Goal: Task Accomplishment & Management: Use online tool/utility

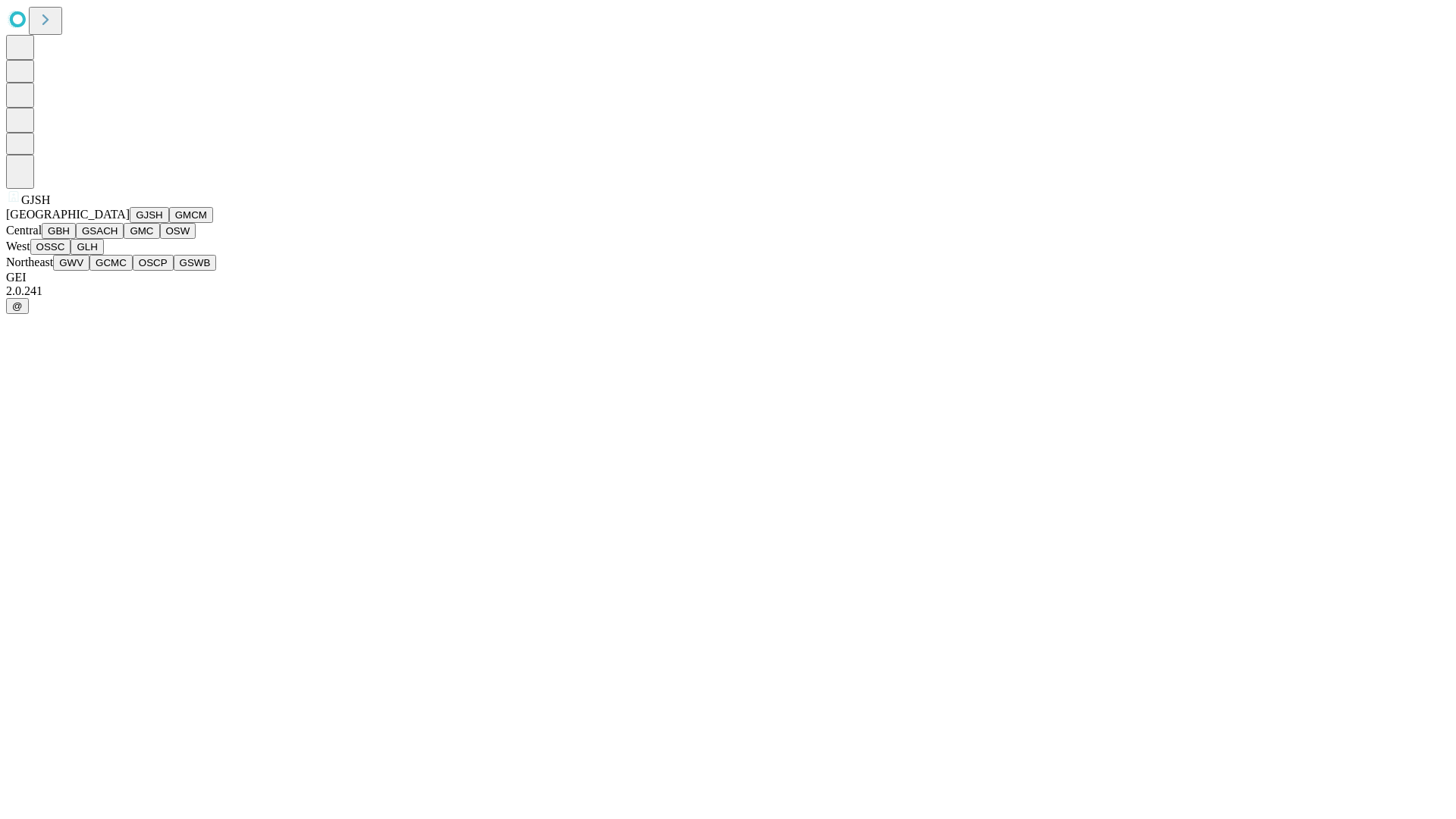
click at [130, 223] on button "GJSH" at bounding box center [150, 215] width 40 height 16
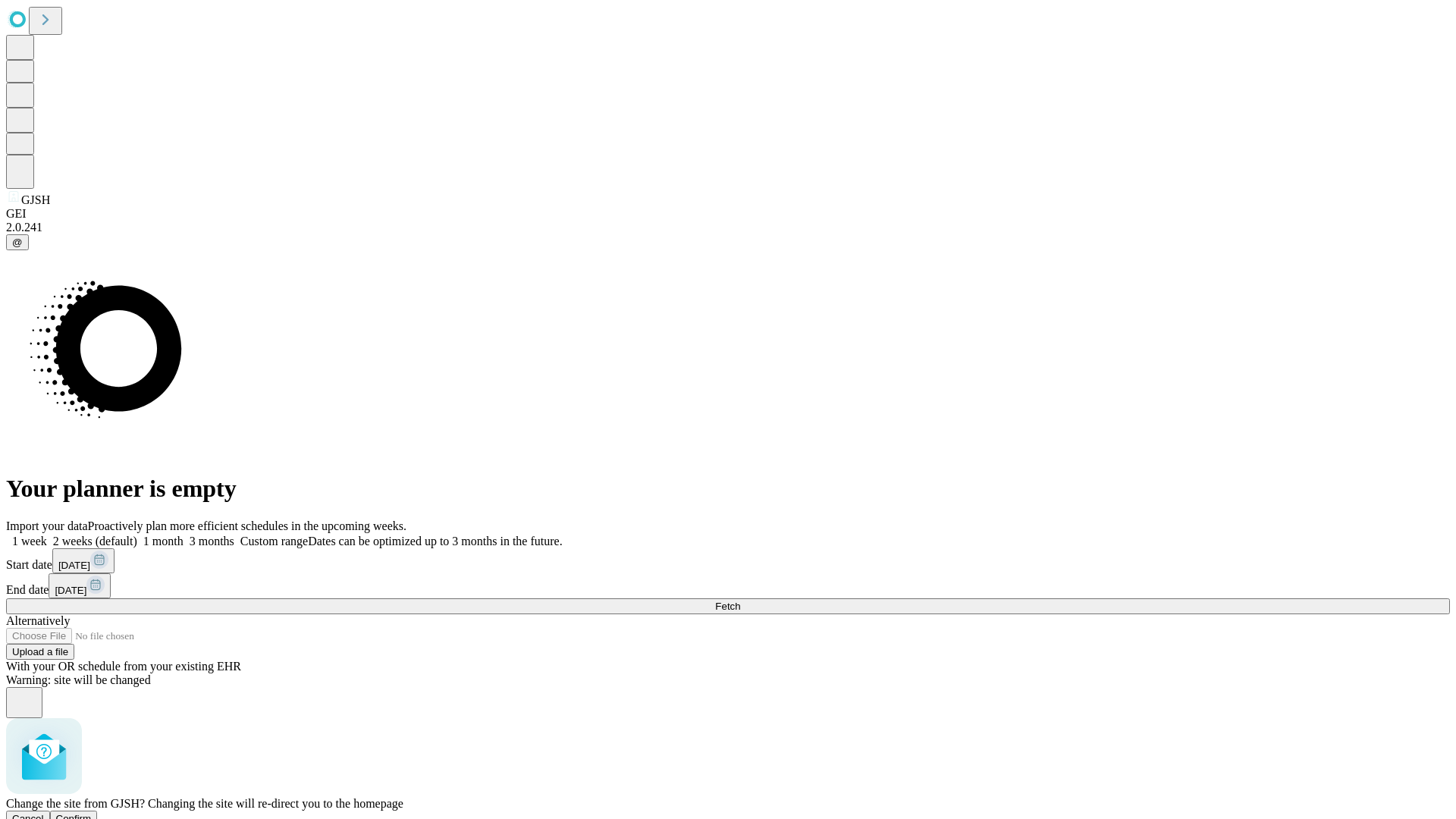
click at [92, 813] on span "Confirm" at bounding box center [74, 819] width 36 height 11
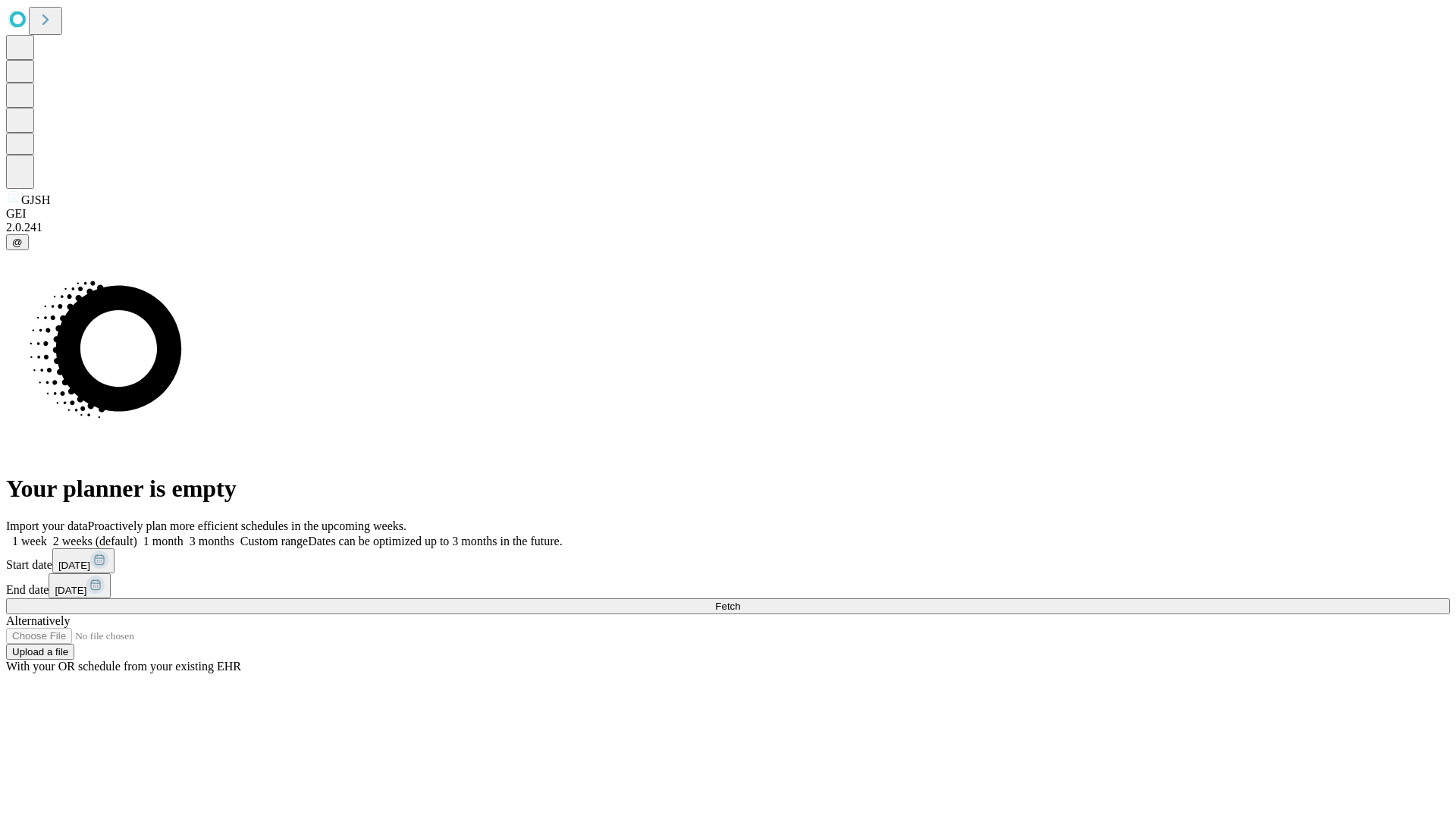
click at [47, 535] on label "1 week" at bounding box center [26, 542] width 41 height 13
click at [740, 601] on span "Fetch" at bounding box center [728, 607] width 25 height 11
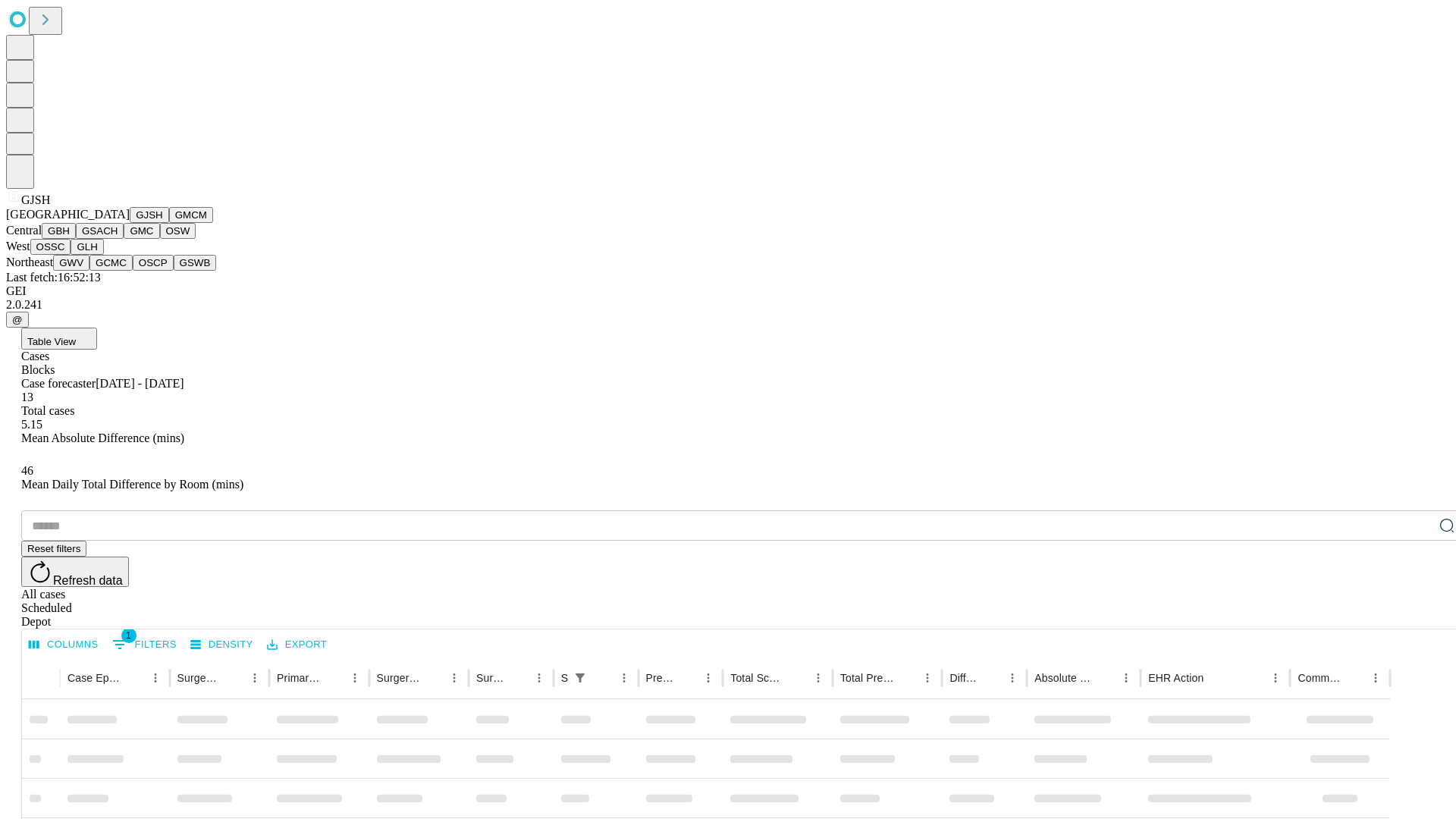
click at [169, 223] on button "GMCM" at bounding box center [191, 215] width 44 height 16
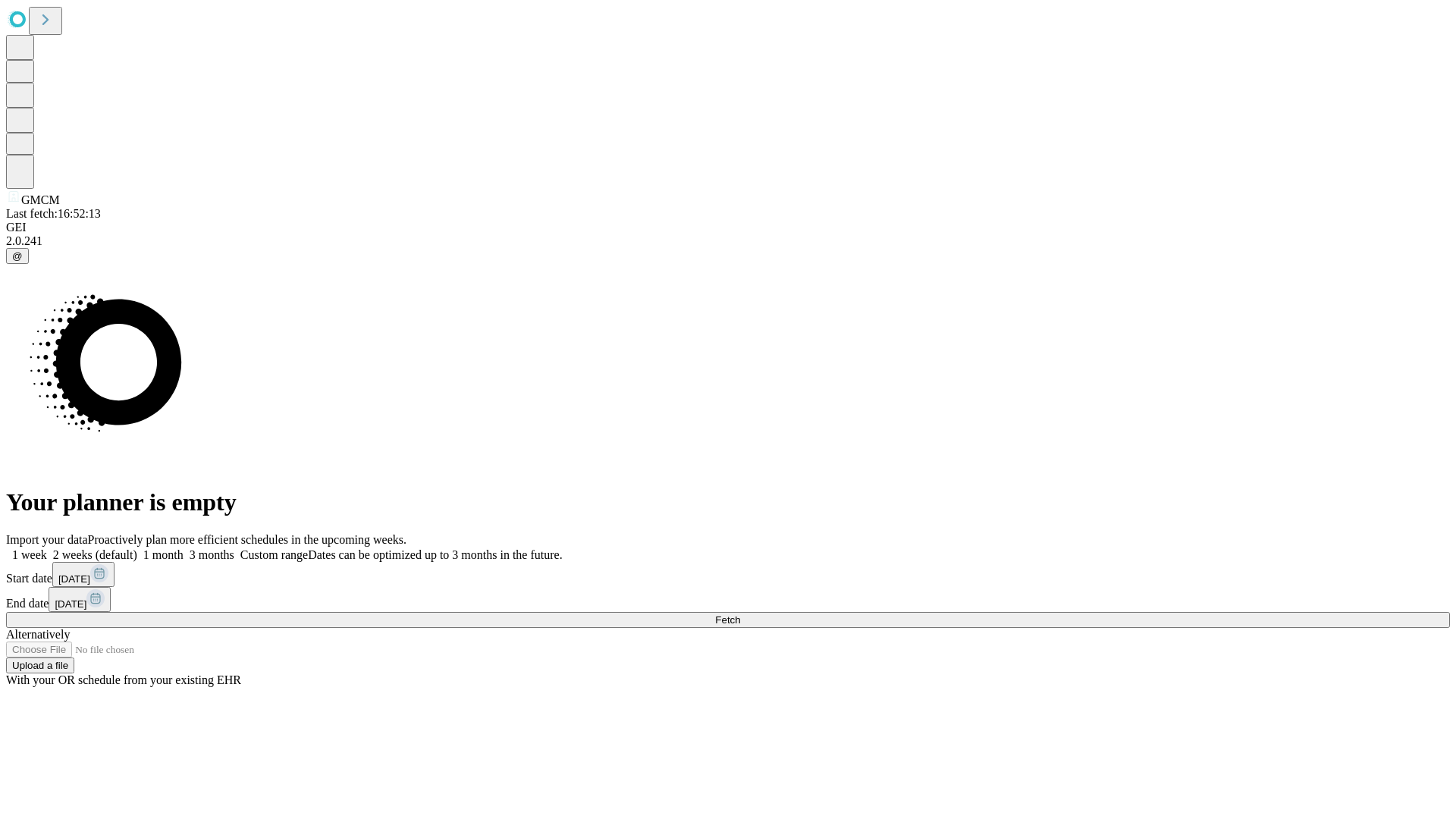
click at [47, 548] on label "1 week" at bounding box center [26, 555] width 41 height 13
click at [740, 614] on span "Fetch" at bounding box center [728, 620] width 25 height 11
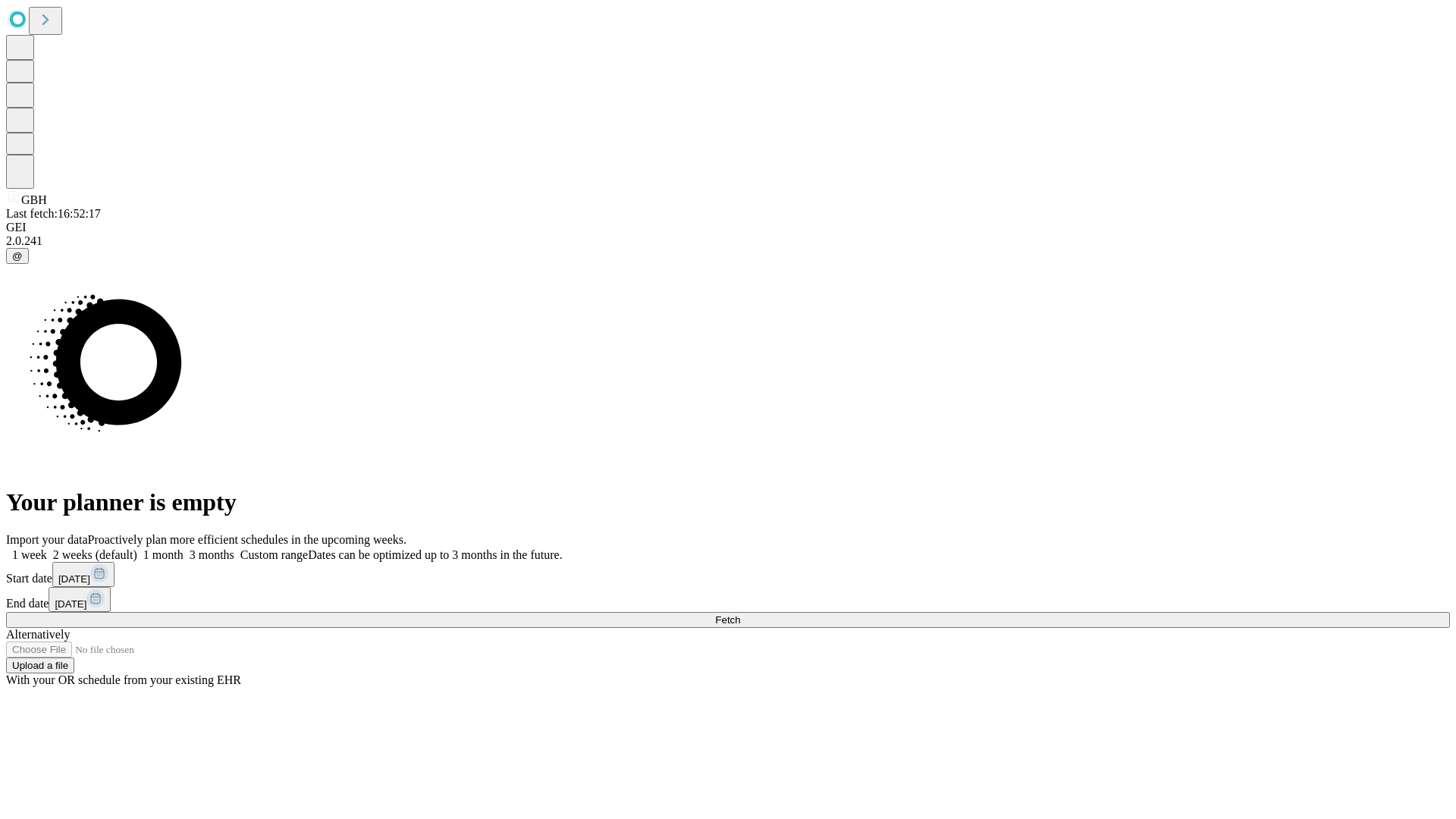
click at [47, 548] on label "1 week" at bounding box center [26, 555] width 41 height 13
click at [740, 614] on span "Fetch" at bounding box center [728, 620] width 25 height 11
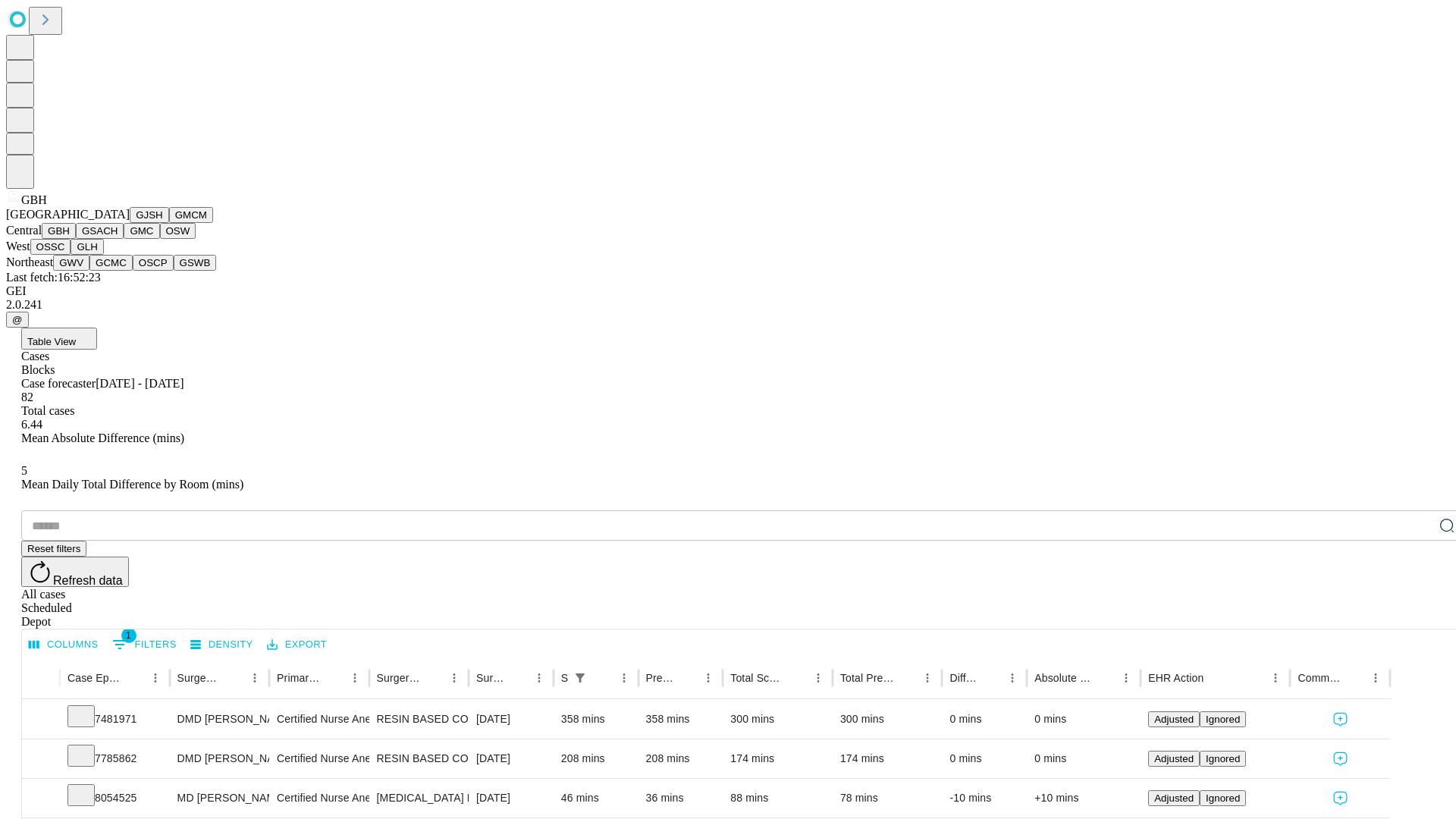
click at [117, 239] on button "GSACH" at bounding box center [99, 231] width 47 height 16
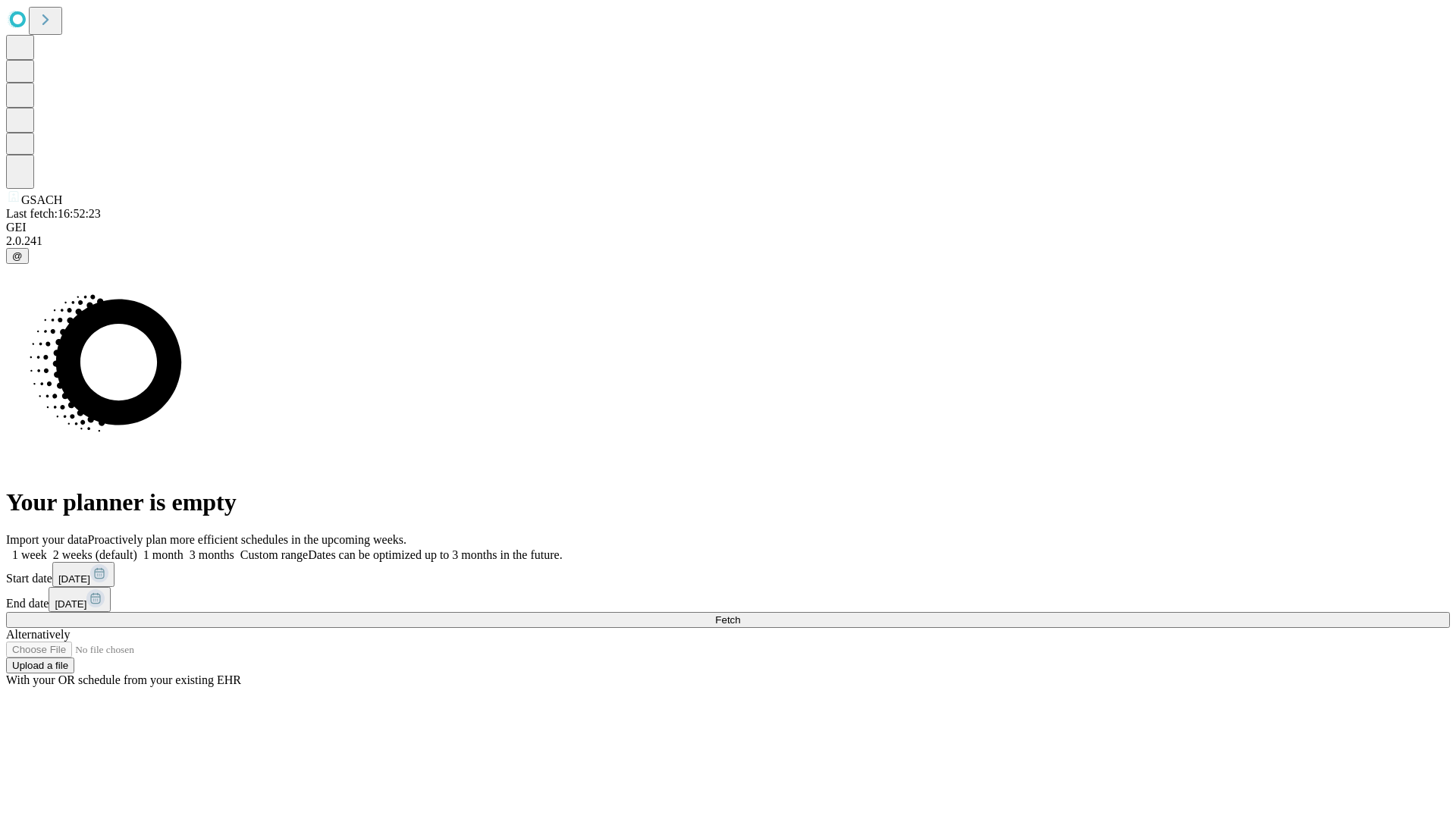
click at [47, 548] on label "1 week" at bounding box center [26, 555] width 41 height 13
click at [740, 614] on span "Fetch" at bounding box center [728, 620] width 25 height 11
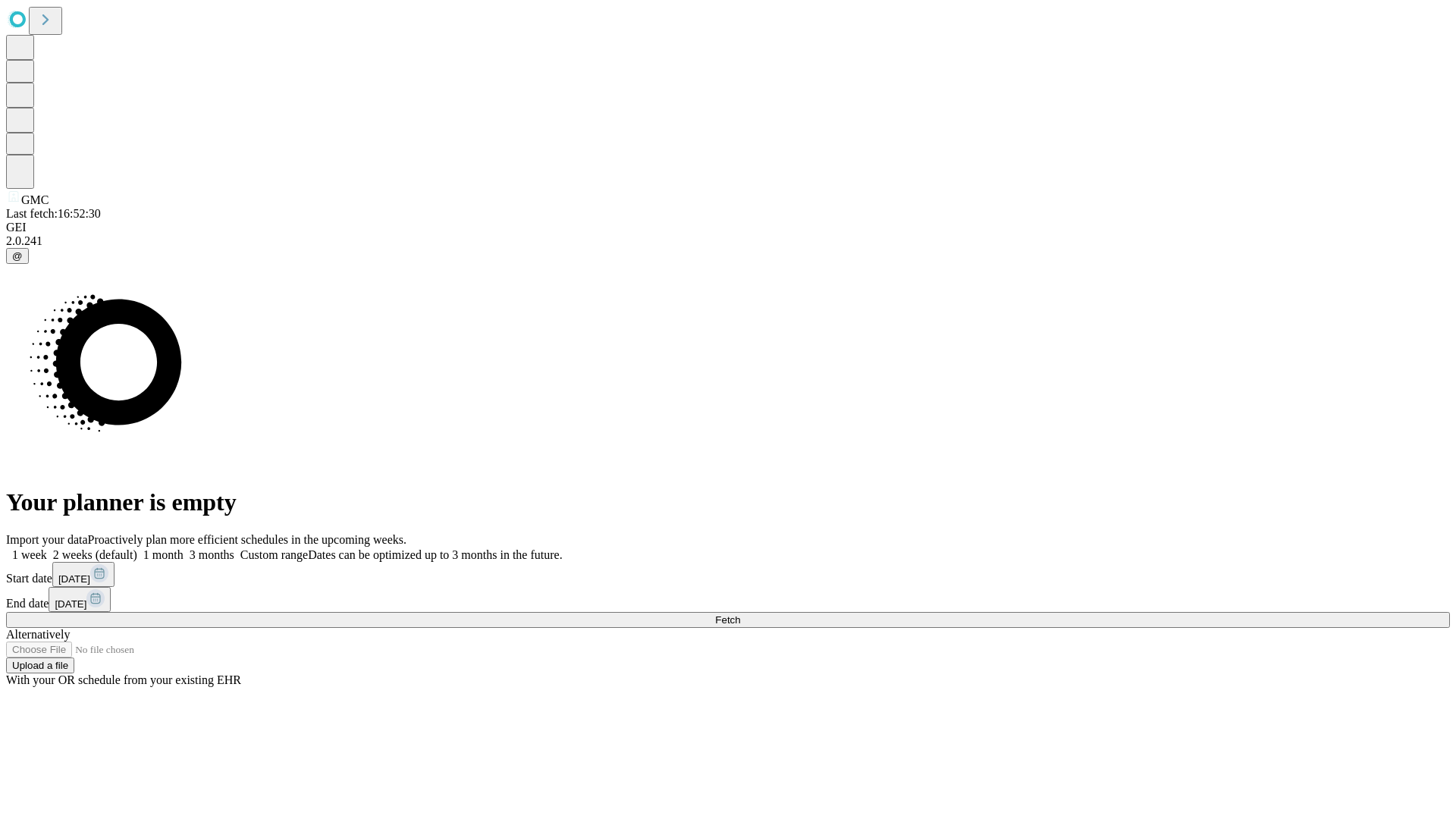
click at [47, 548] on label "1 week" at bounding box center [26, 555] width 41 height 13
click at [740, 614] on span "Fetch" at bounding box center [728, 620] width 25 height 11
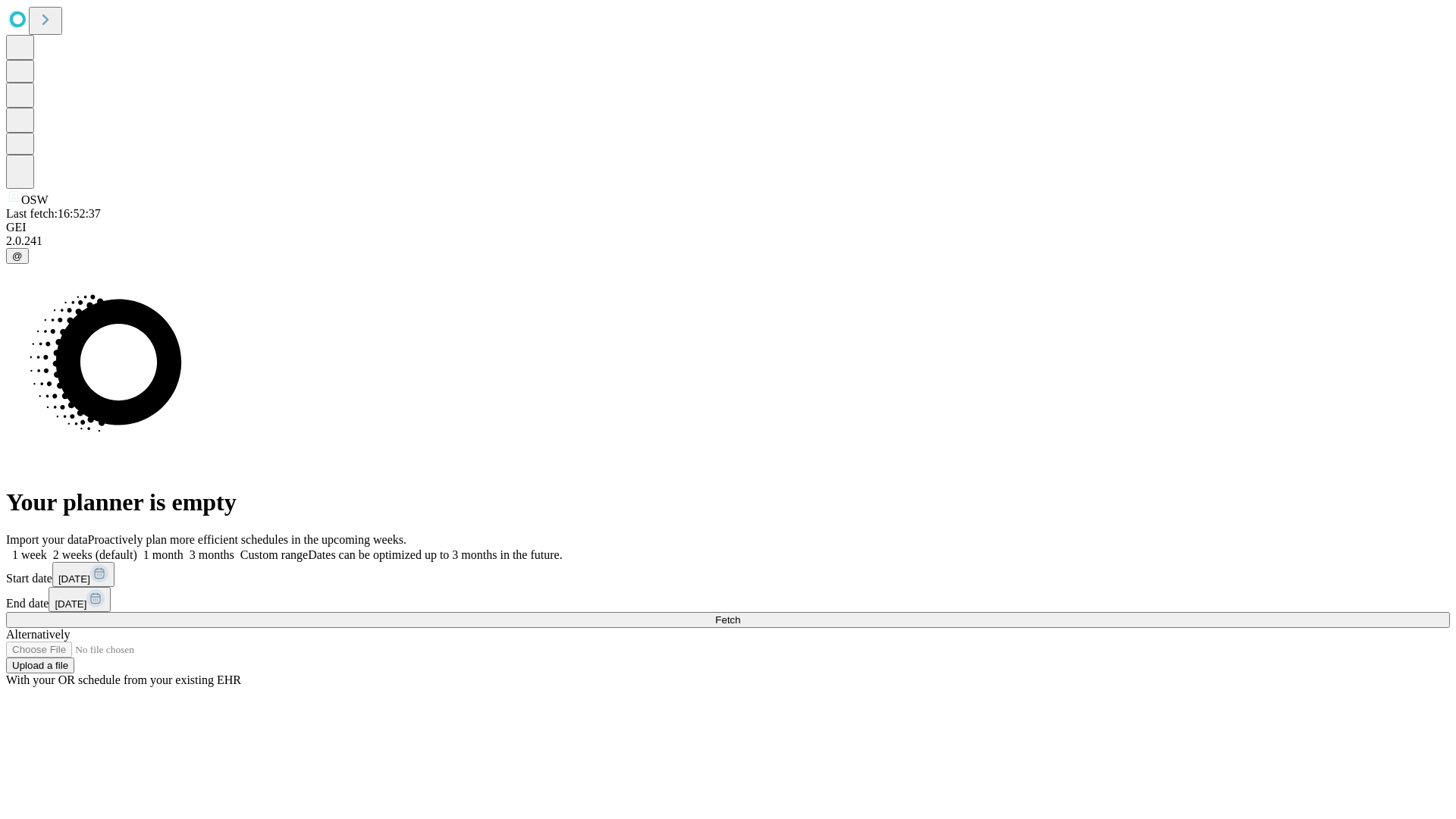
click at [740, 614] on span "Fetch" at bounding box center [728, 620] width 25 height 11
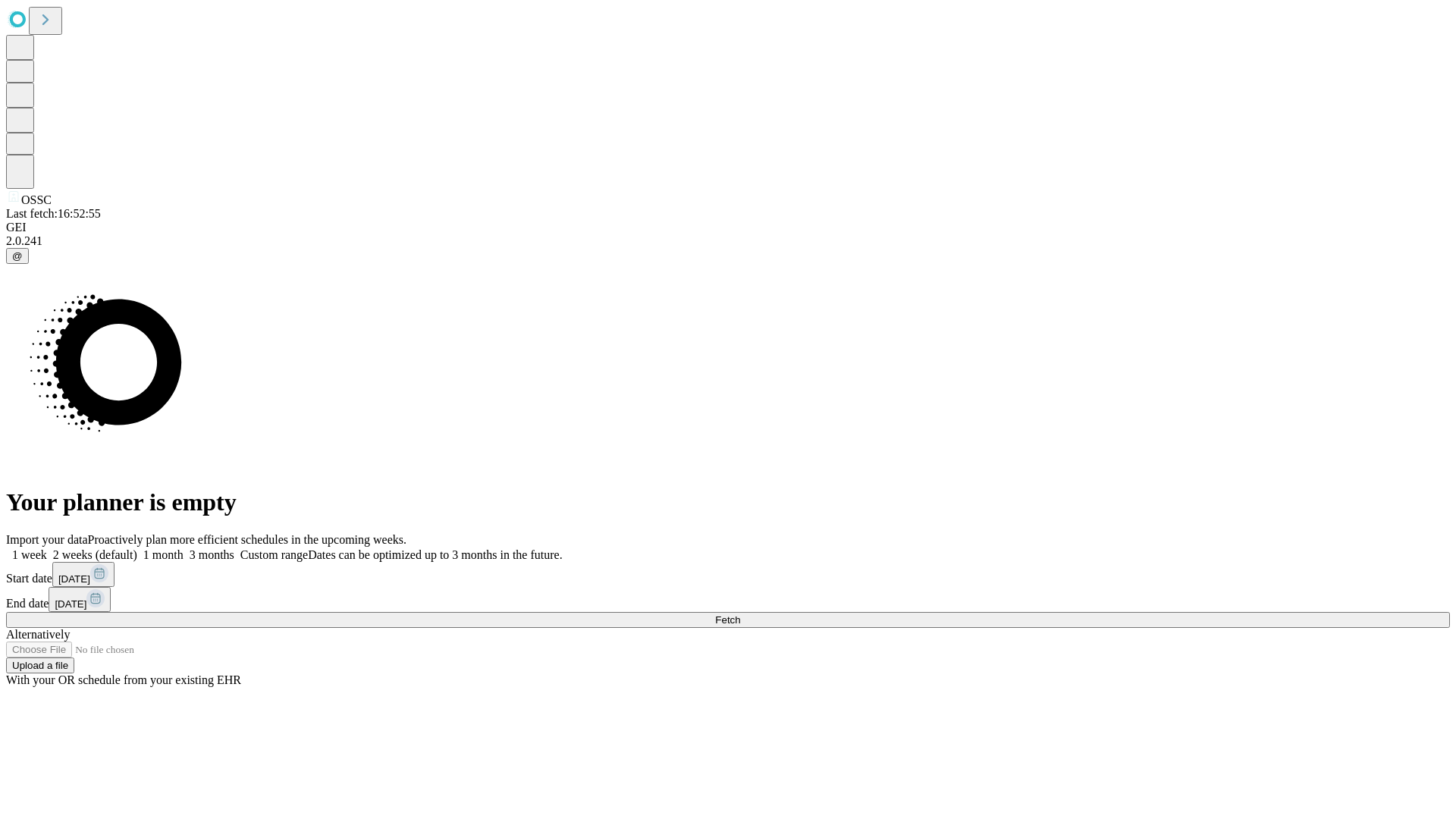
click at [47, 548] on label "1 week" at bounding box center [26, 555] width 41 height 13
click at [740, 614] on span "Fetch" at bounding box center [728, 620] width 25 height 11
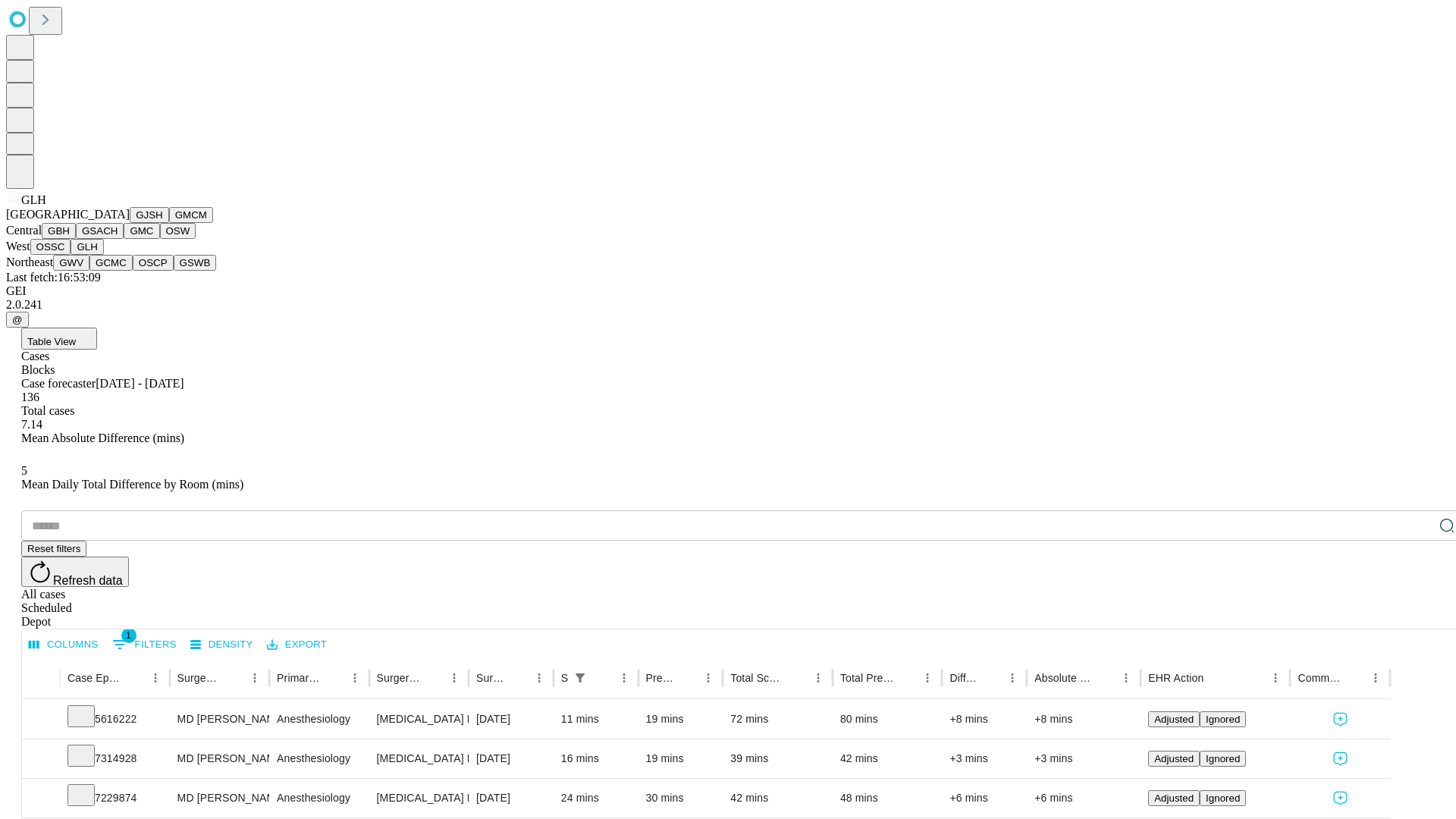
click at [90, 271] on button "GWV" at bounding box center [71, 262] width 36 height 16
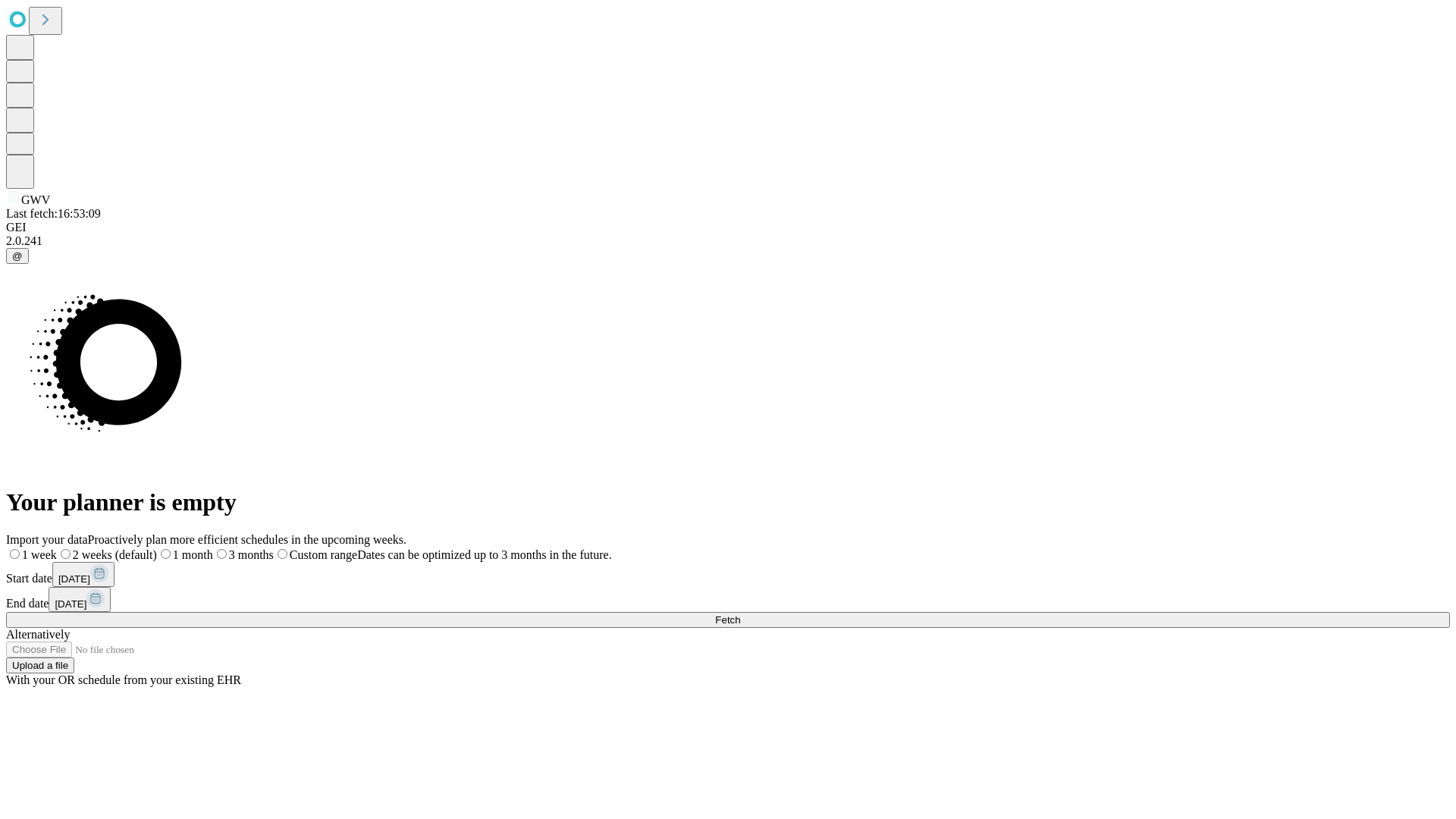
click at [57, 548] on label "1 week" at bounding box center [31, 555] width 51 height 13
click at [740, 614] on span "Fetch" at bounding box center [728, 620] width 25 height 11
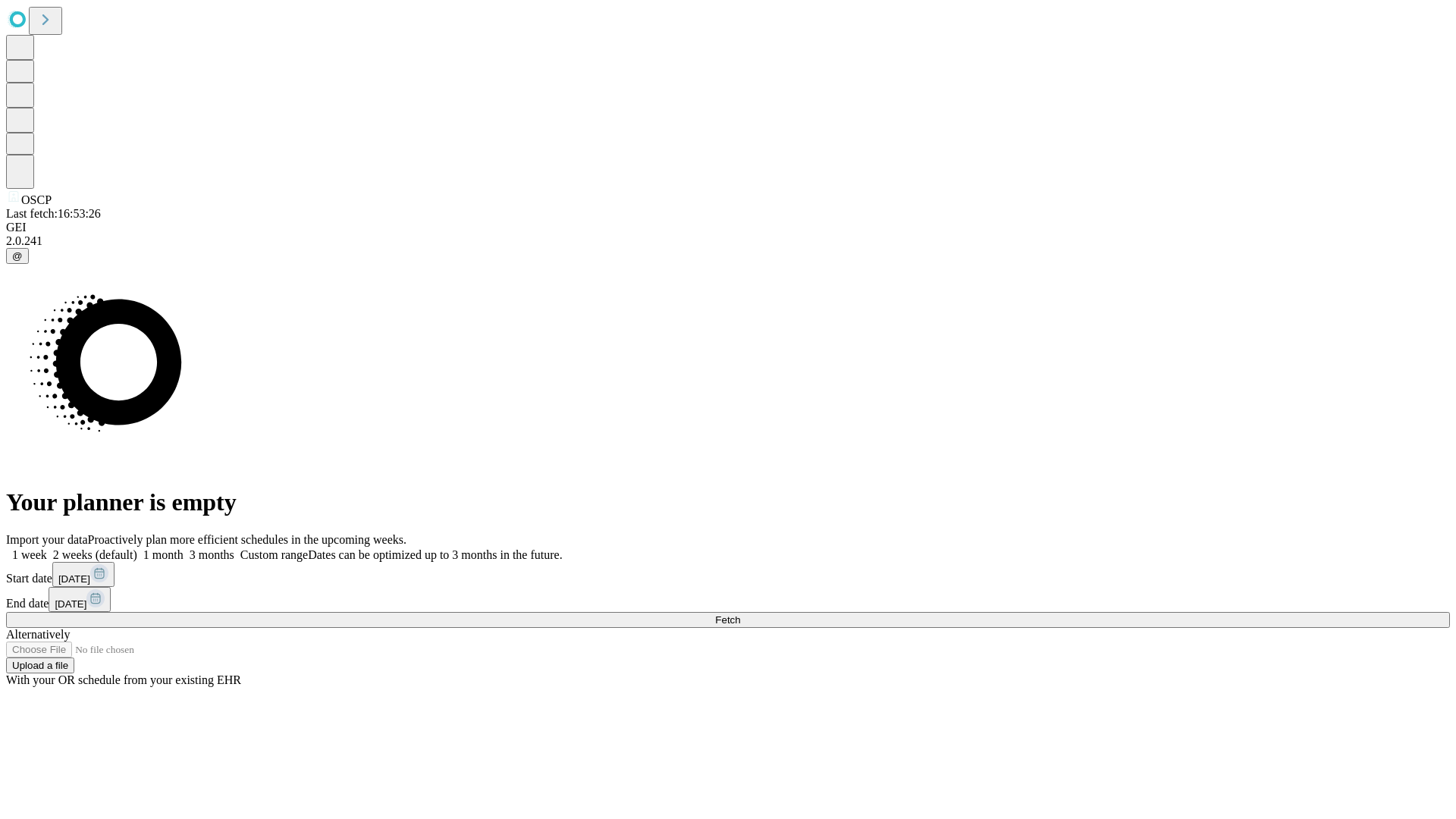
click at [47, 548] on label "1 week" at bounding box center [26, 555] width 41 height 13
click at [740, 614] on span "Fetch" at bounding box center [728, 620] width 25 height 11
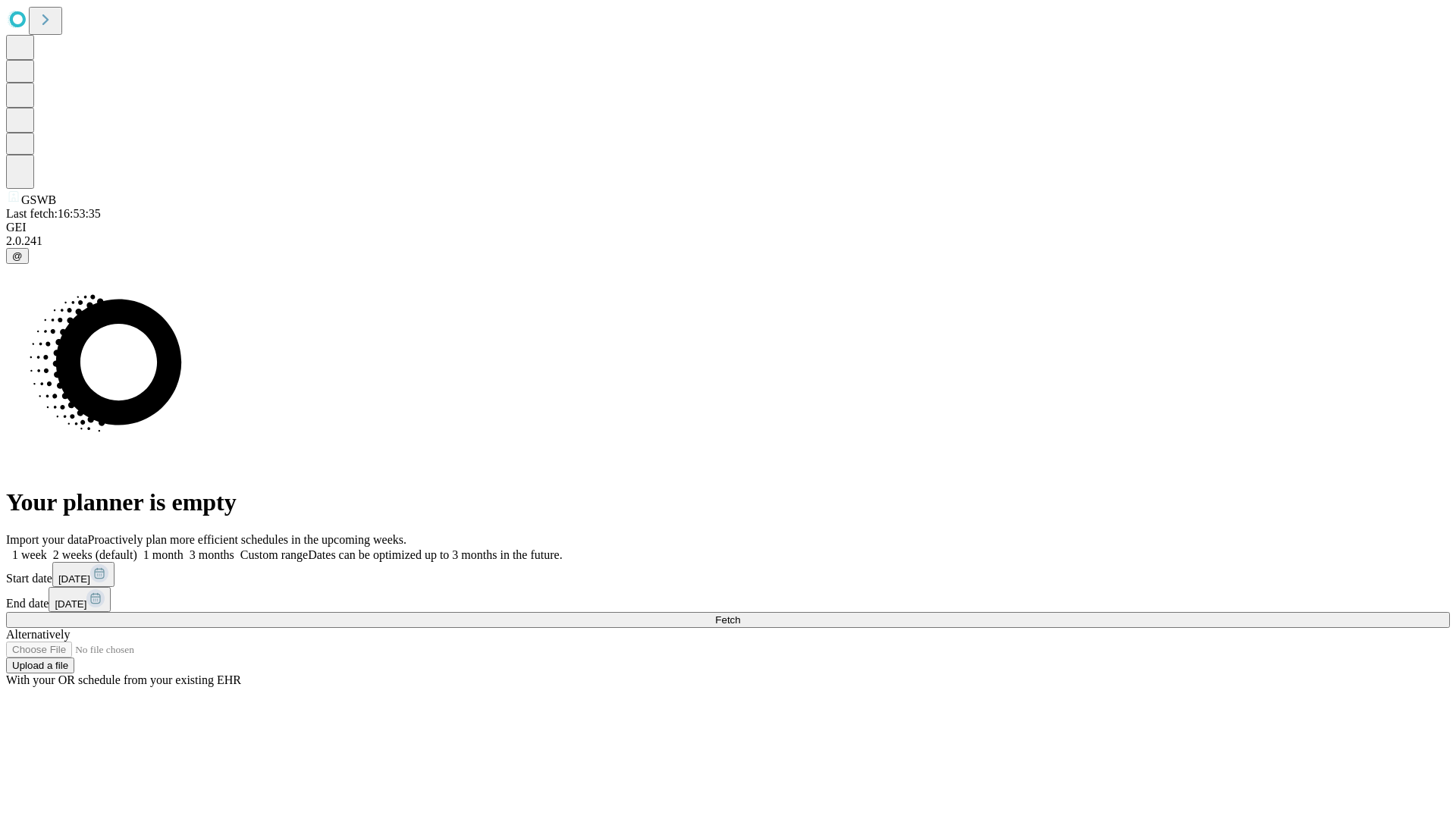
click at [47, 548] on label "1 week" at bounding box center [26, 555] width 41 height 13
click at [740, 614] on span "Fetch" at bounding box center [728, 620] width 25 height 11
